Goal: Book appointment/travel/reservation

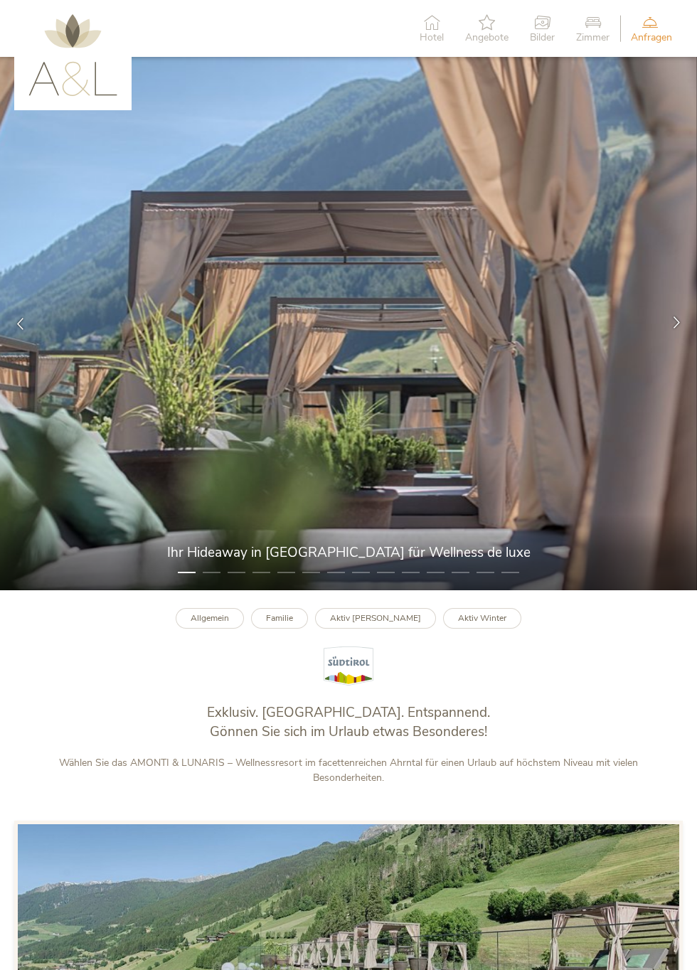
click at [672, 328] on icon at bounding box center [676, 322] width 12 height 12
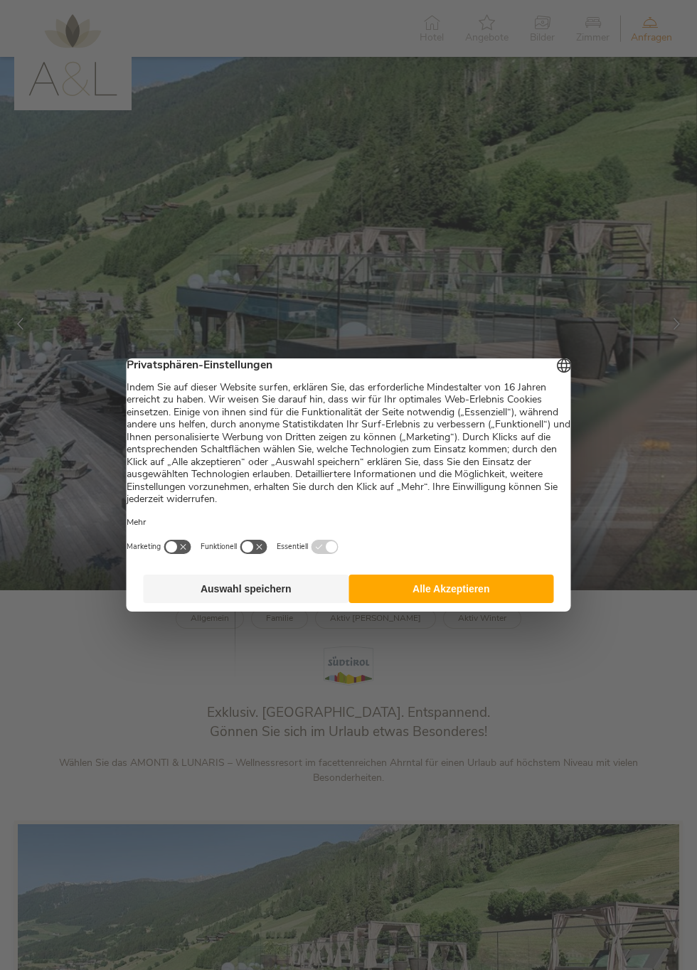
click at [297, 599] on button "Auswahl speichern" at bounding box center [246, 588] width 205 height 28
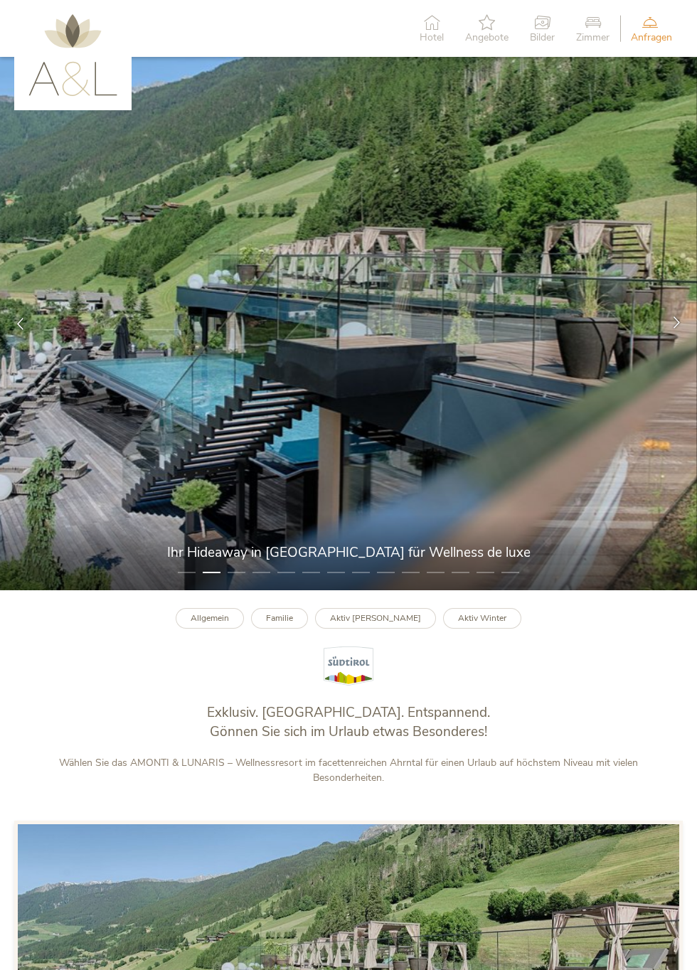
click at [679, 344] on div at bounding box center [676, 324] width 41 height 41
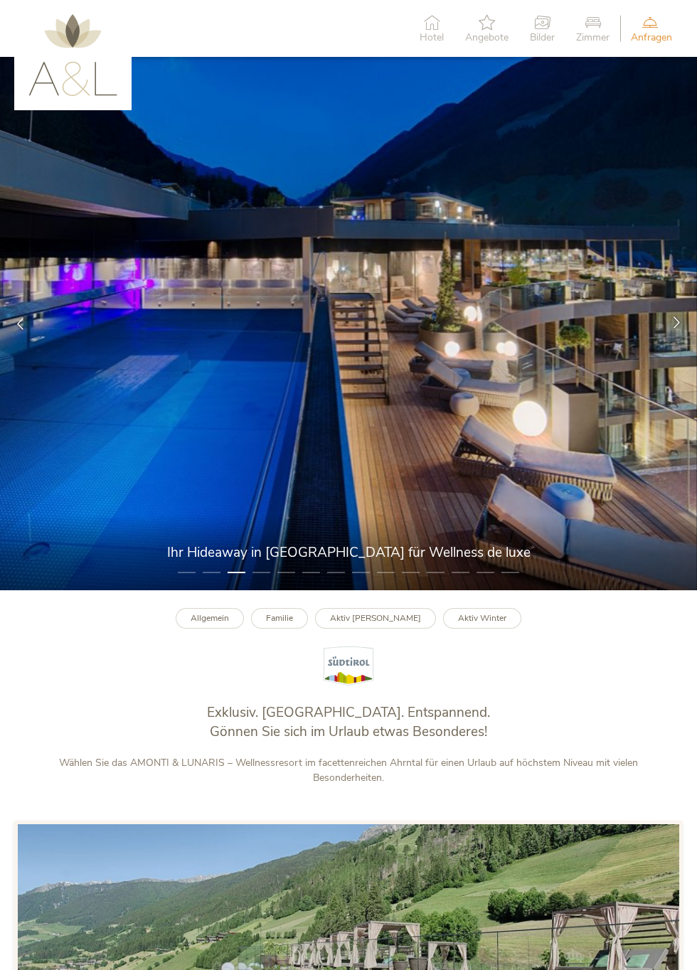
click at [678, 344] on div at bounding box center [676, 324] width 41 height 41
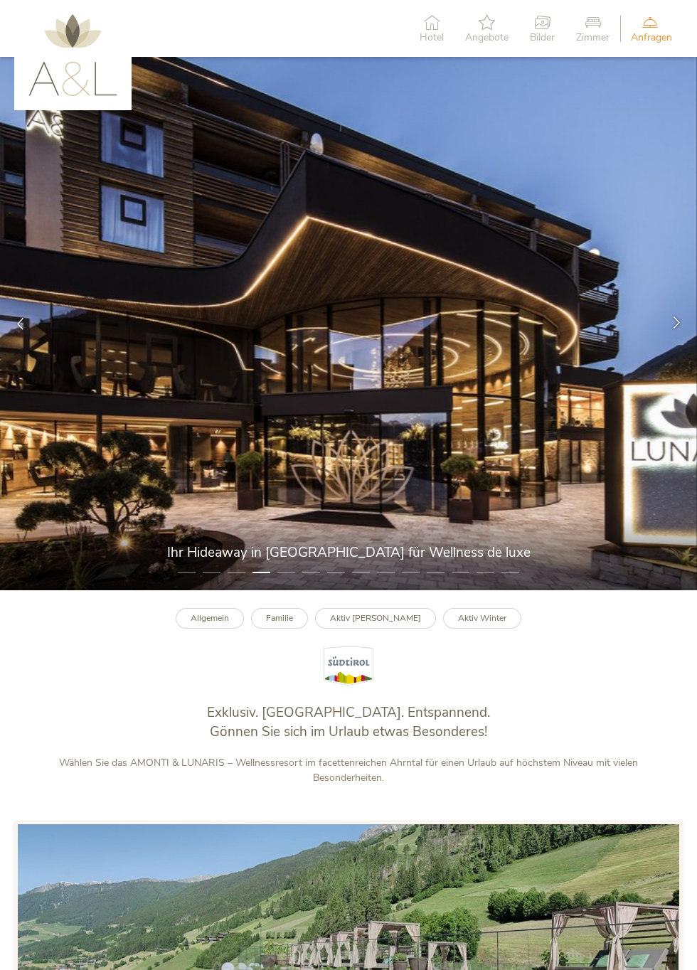
click at [683, 344] on div at bounding box center [676, 324] width 41 height 41
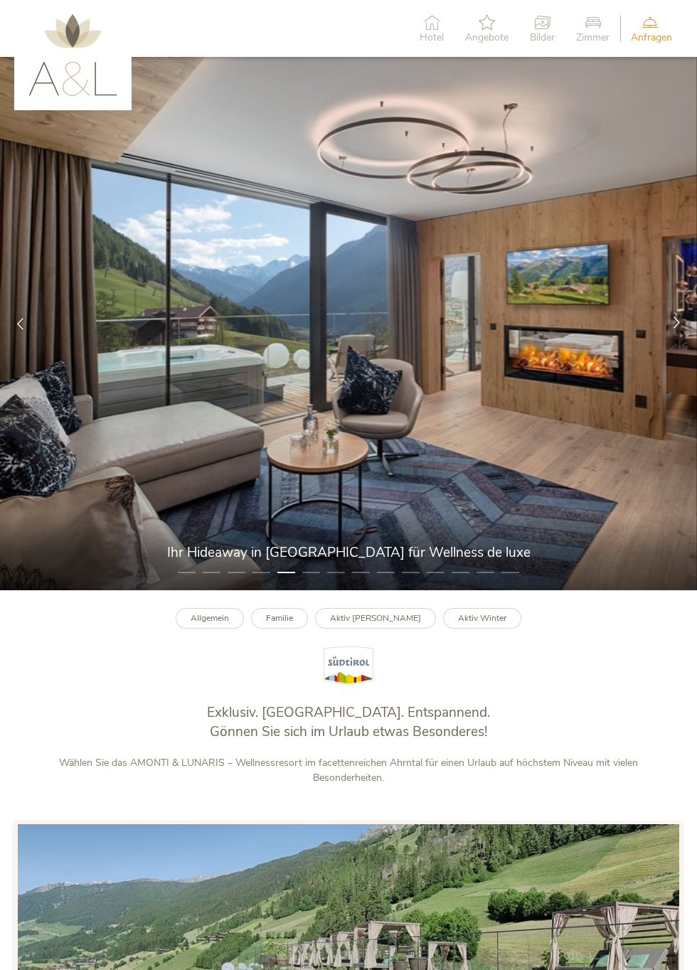
click at [685, 344] on div at bounding box center [676, 324] width 41 height 41
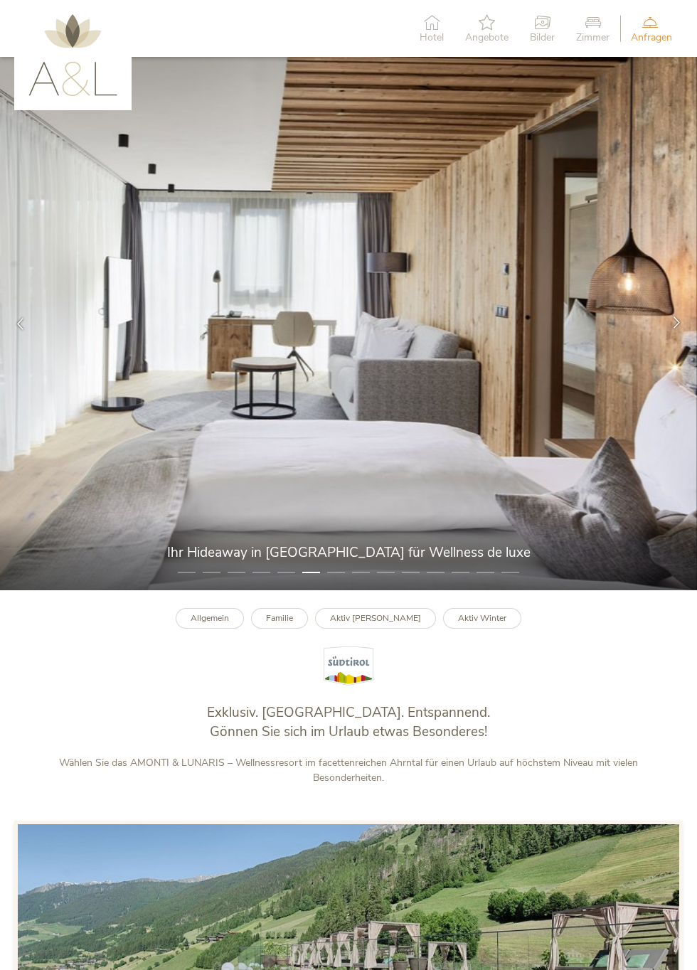
click at [687, 344] on div at bounding box center [676, 324] width 41 height 41
click at [677, 328] on icon at bounding box center [676, 322] width 12 height 12
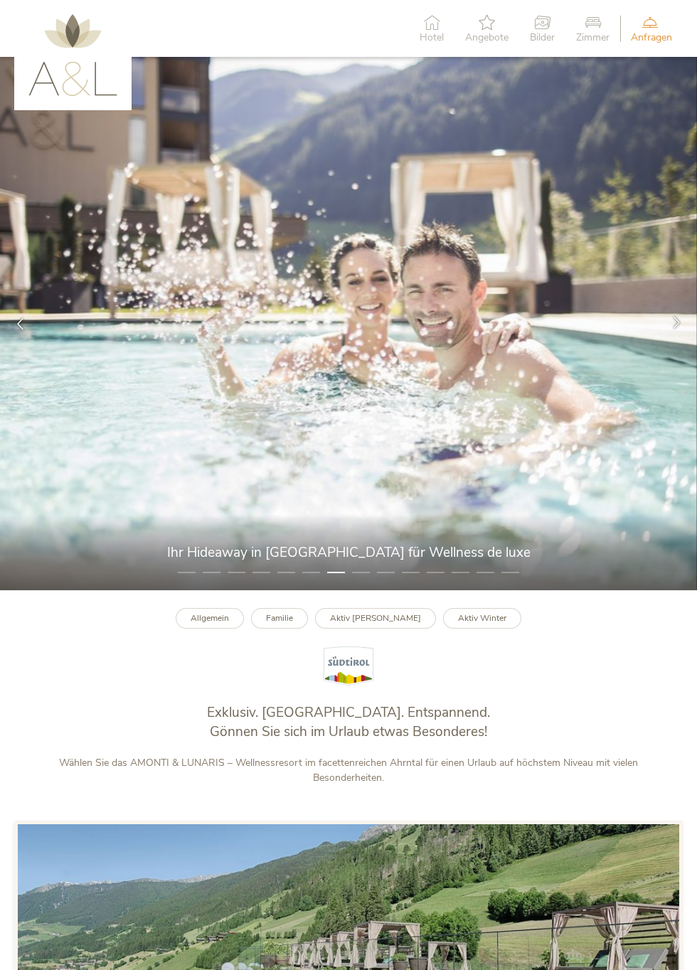
click at [681, 328] on icon at bounding box center [676, 322] width 12 height 12
click at [687, 340] on div at bounding box center [676, 324] width 41 height 41
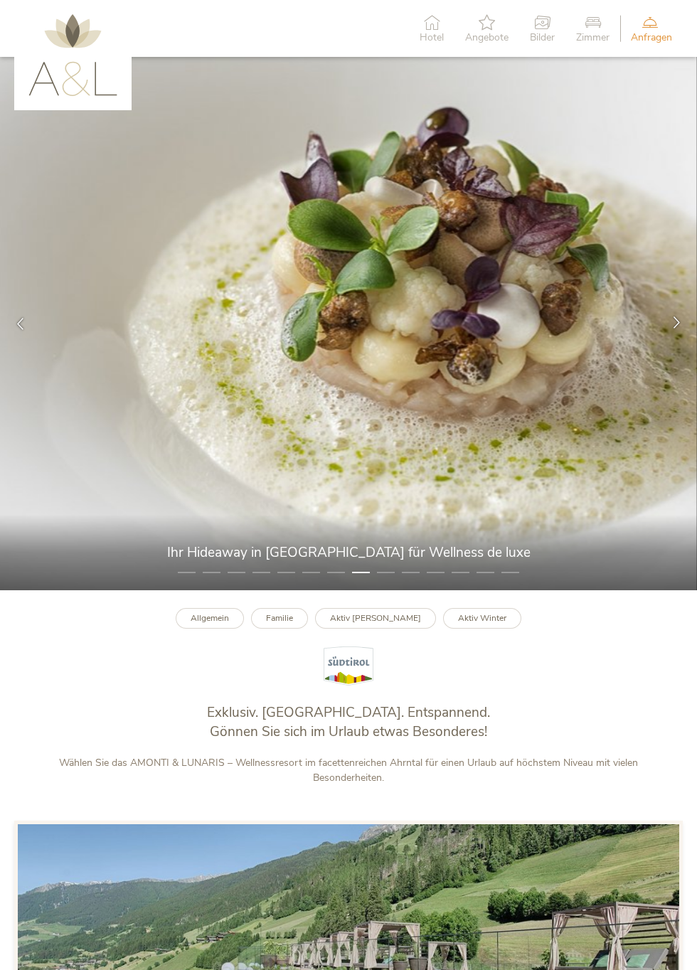
click at [683, 343] on div at bounding box center [676, 324] width 41 height 41
click at [678, 328] on icon at bounding box center [676, 322] width 12 height 12
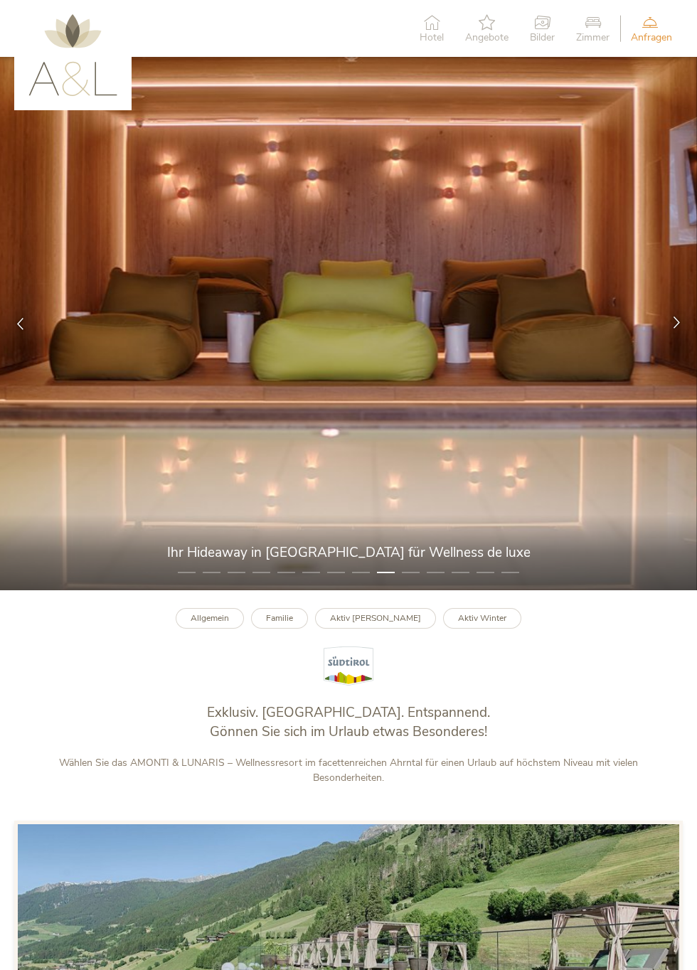
click at [688, 344] on div at bounding box center [676, 324] width 41 height 41
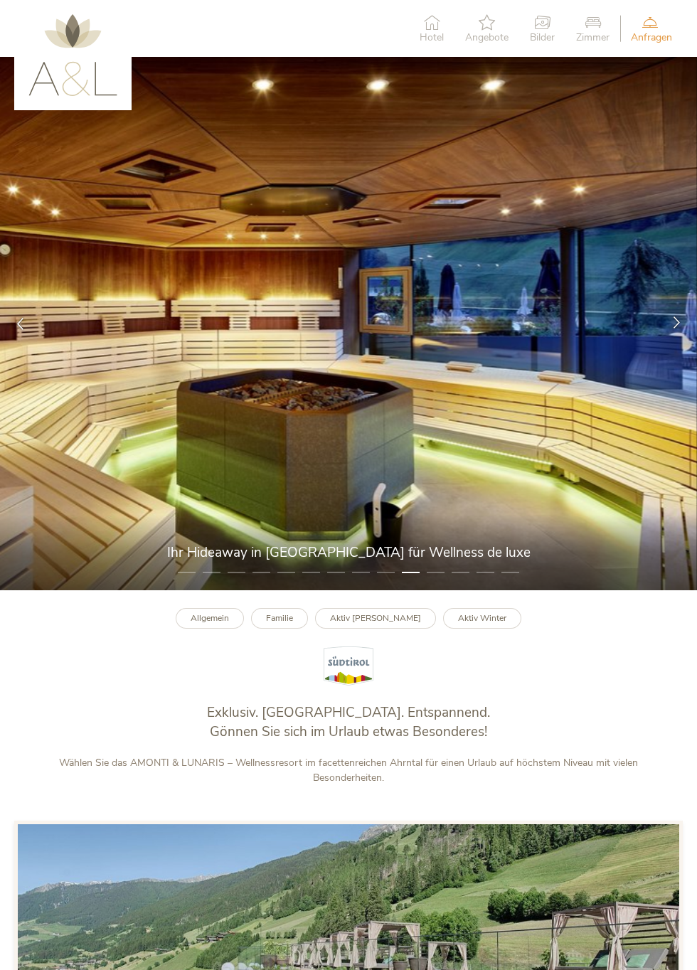
click at [684, 344] on div at bounding box center [676, 324] width 41 height 41
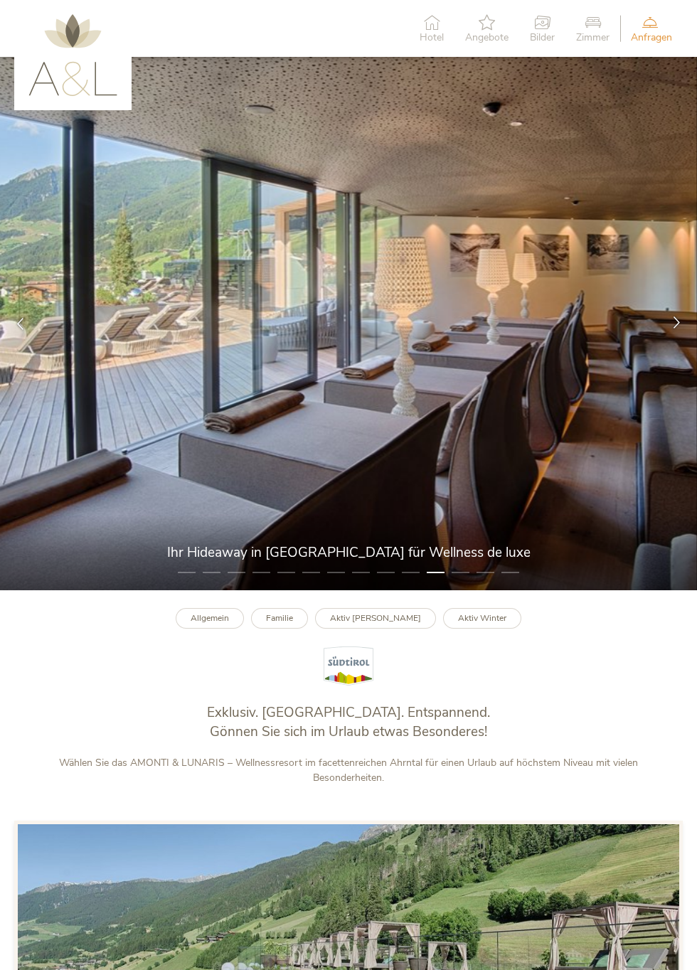
click at [691, 344] on div at bounding box center [676, 324] width 41 height 41
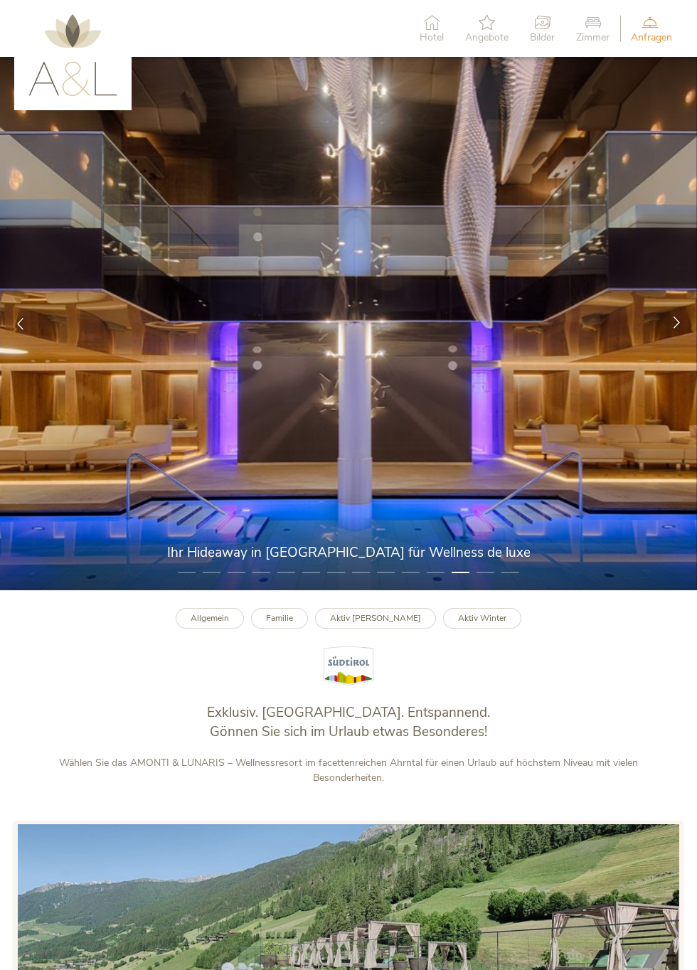
click at [692, 344] on div at bounding box center [676, 324] width 41 height 41
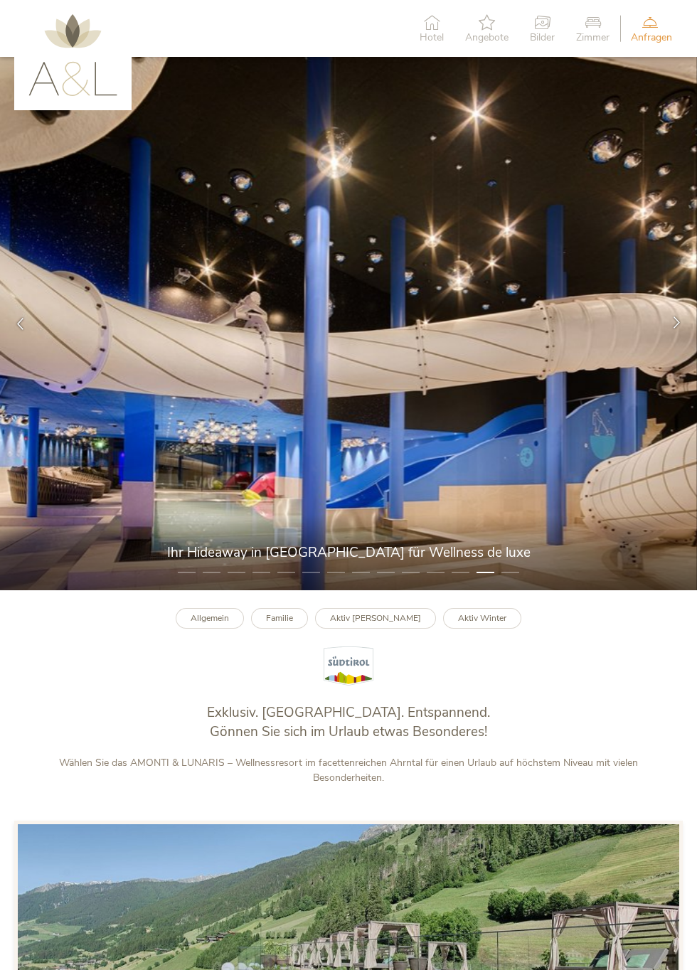
click at [692, 344] on div at bounding box center [676, 324] width 41 height 41
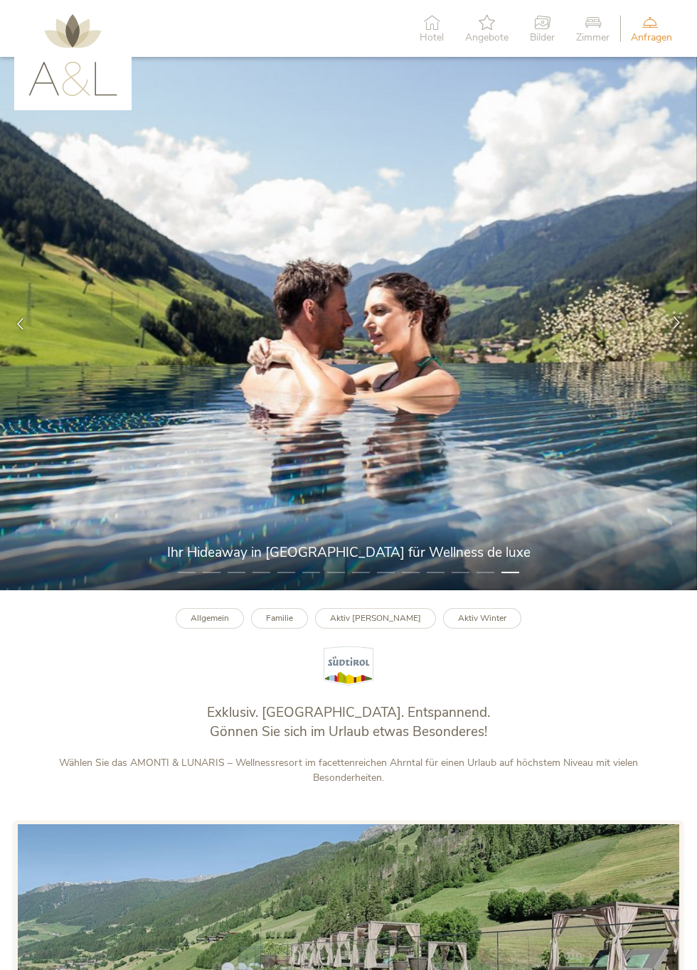
click at [690, 344] on div at bounding box center [676, 324] width 41 height 41
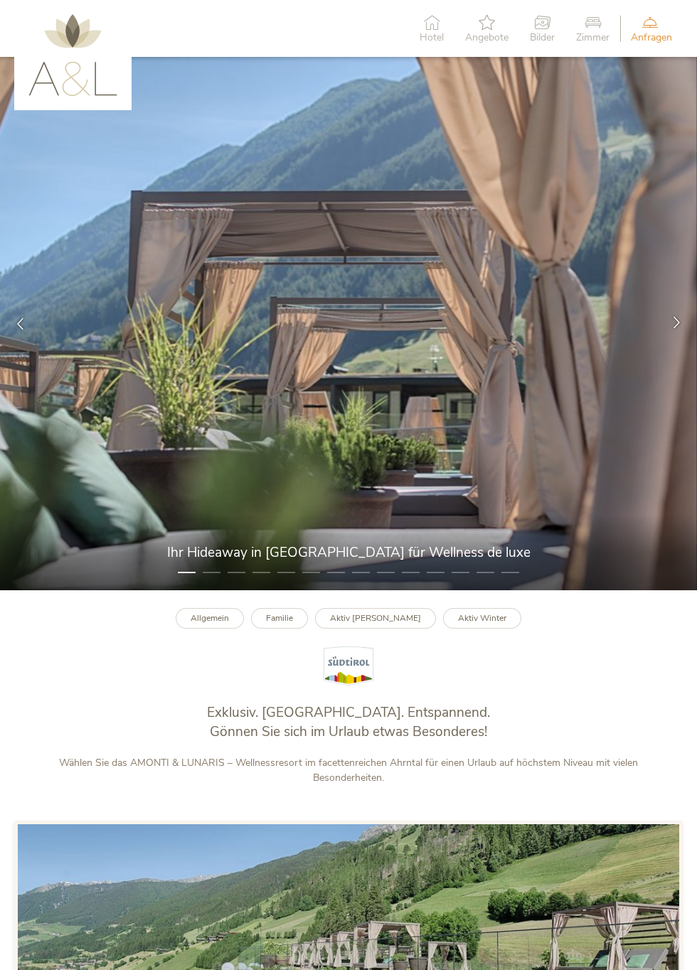
click at [692, 344] on div at bounding box center [676, 324] width 41 height 41
